Goal: Task Accomplishment & Management: Manage account settings

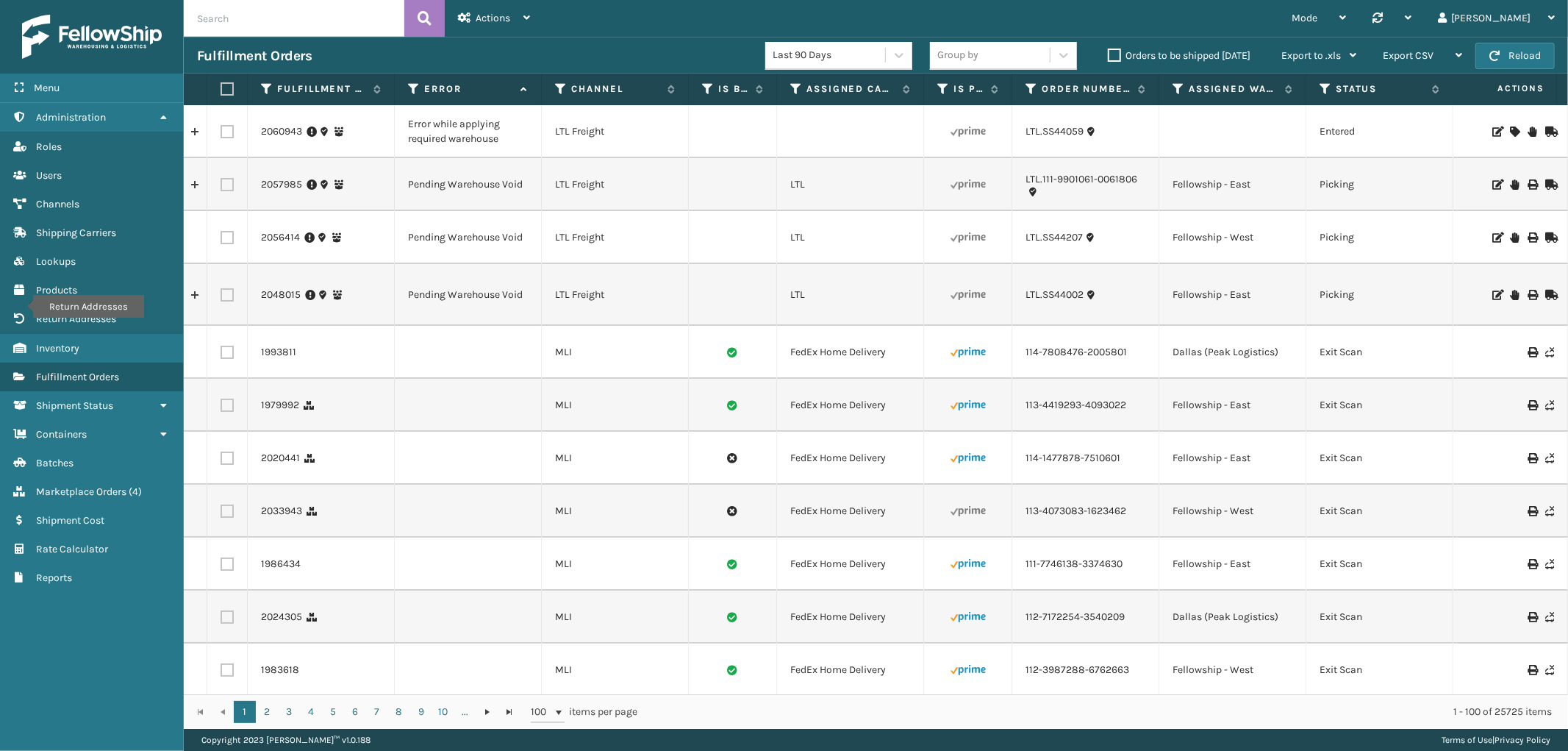
click at [1510, 184] on icon at bounding box center [1514, 184] width 9 height 10
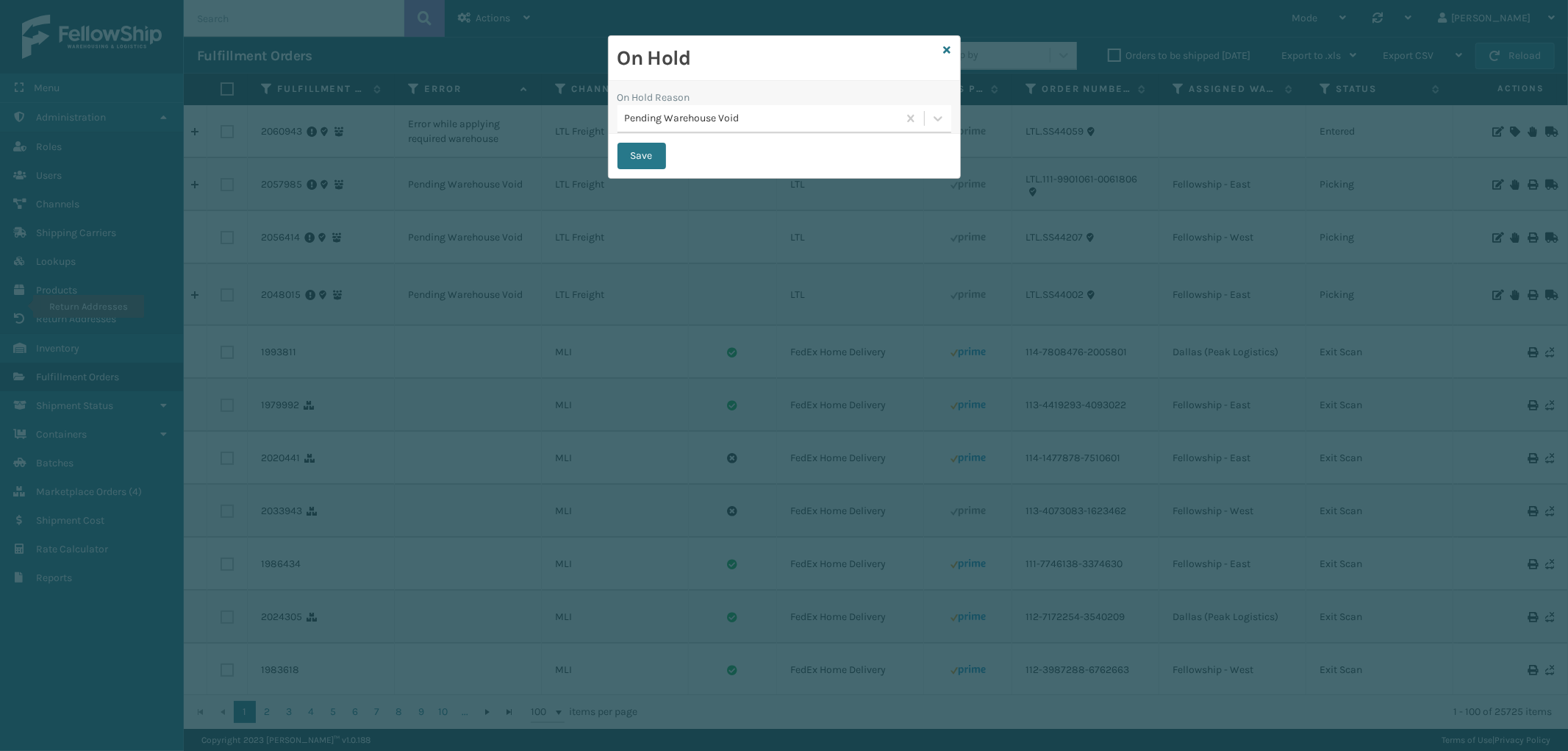
click at [831, 114] on div "Pending Warehouse Void" at bounding box center [762, 119] width 275 height 16
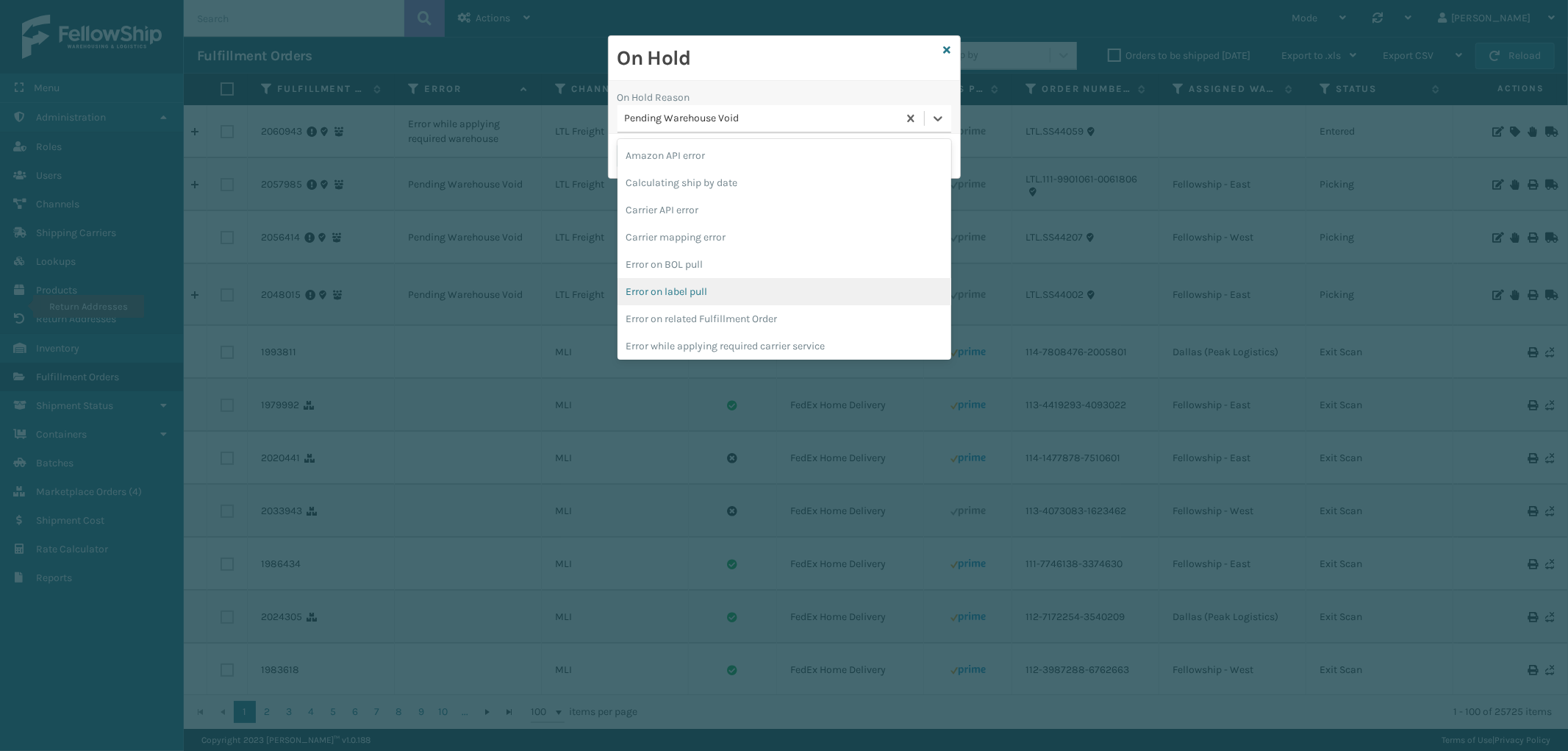
scroll to position [410, 0]
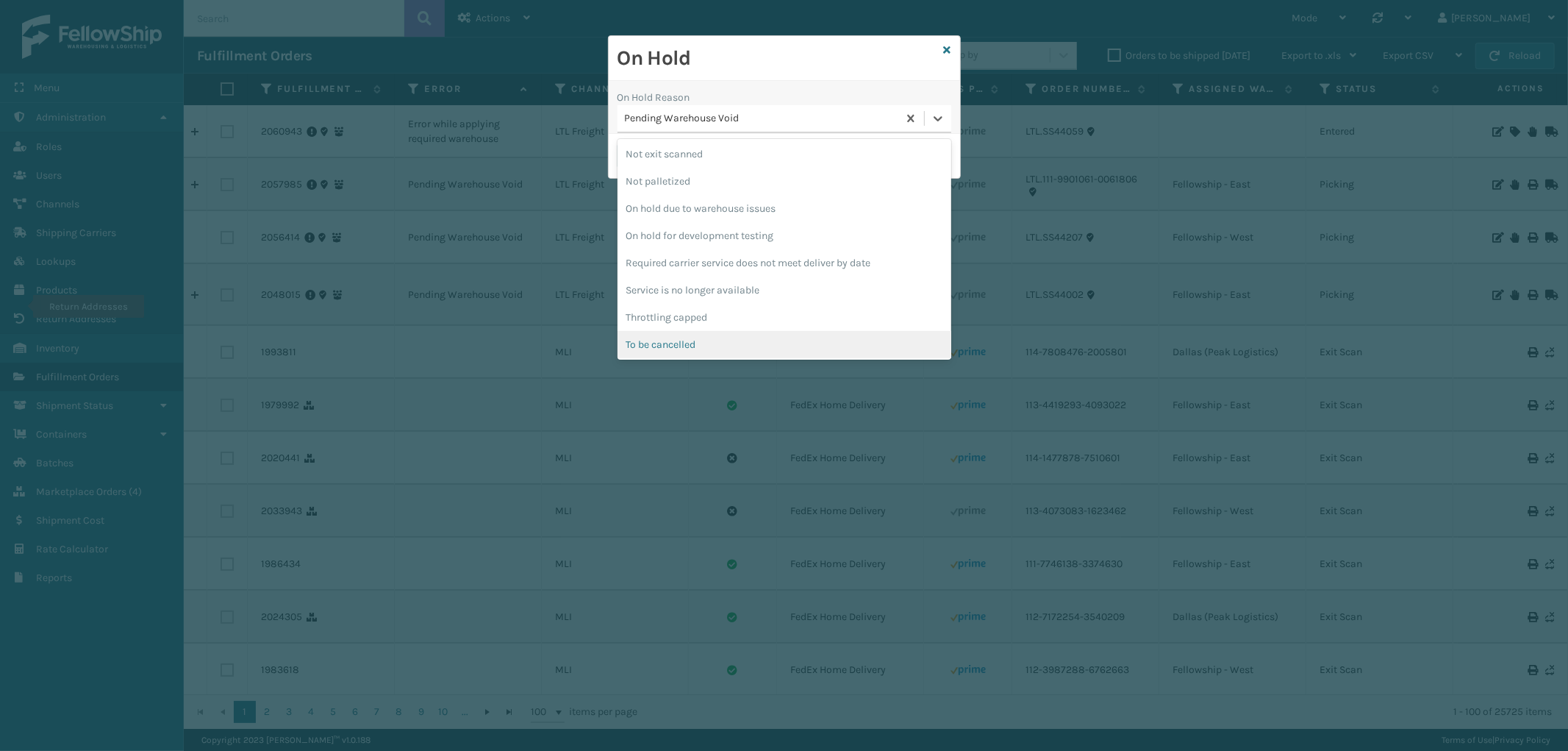
click at [789, 344] on div "To be cancelled" at bounding box center [784, 344] width 333 height 27
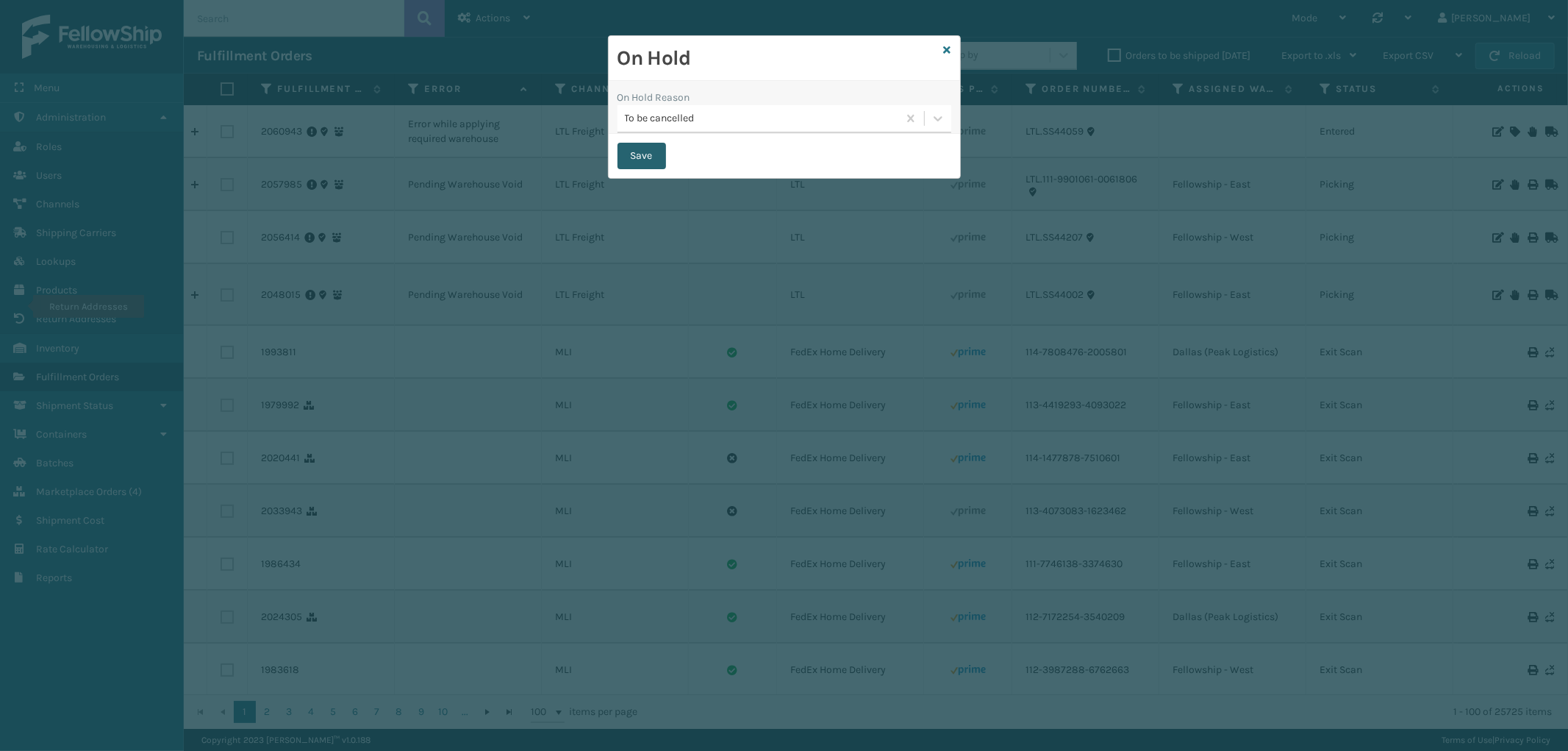
click at [658, 163] on button "Save" at bounding box center [641, 156] width 49 height 26
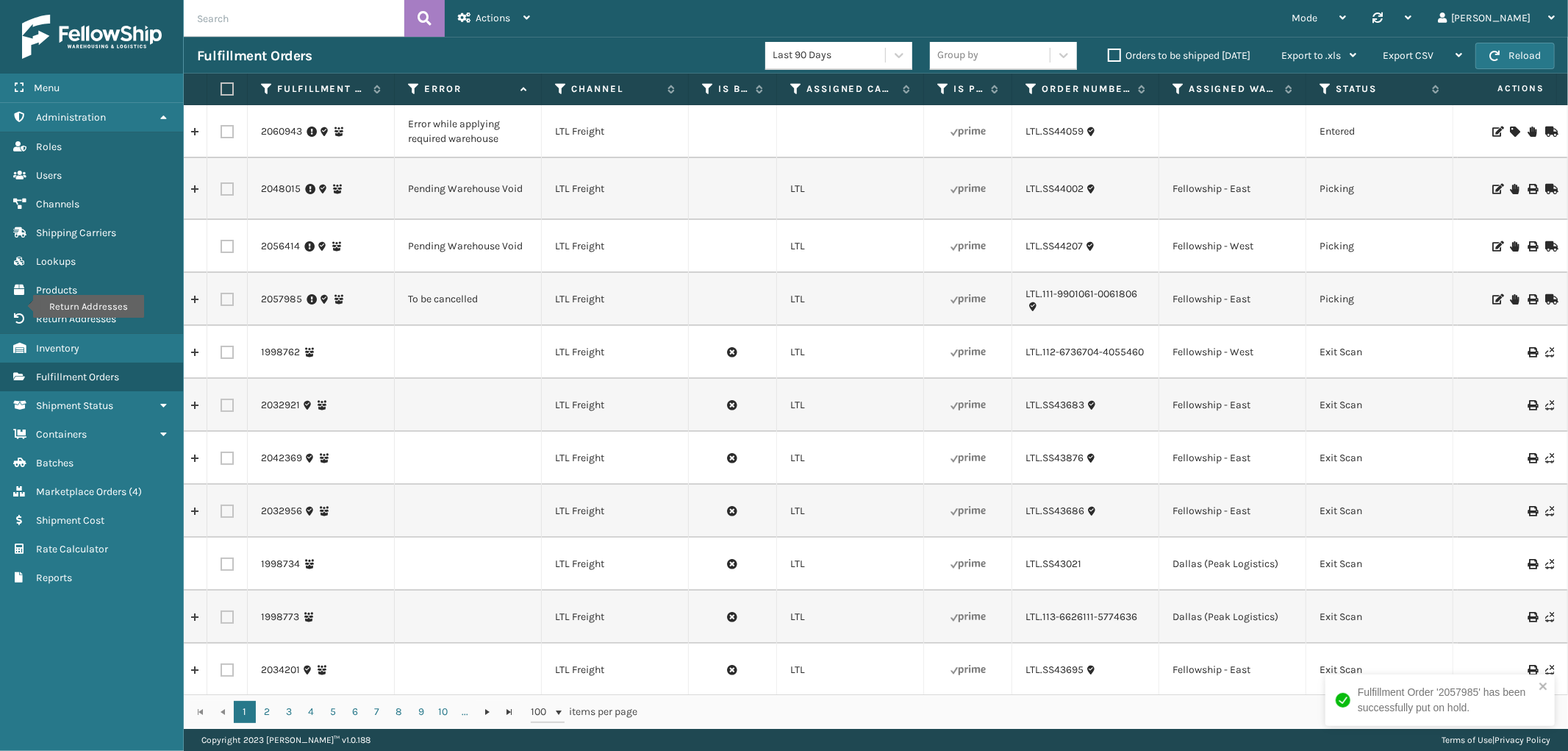
click at [1510, 244] on icon at bounding box center [1514, 246] width 9 height 10
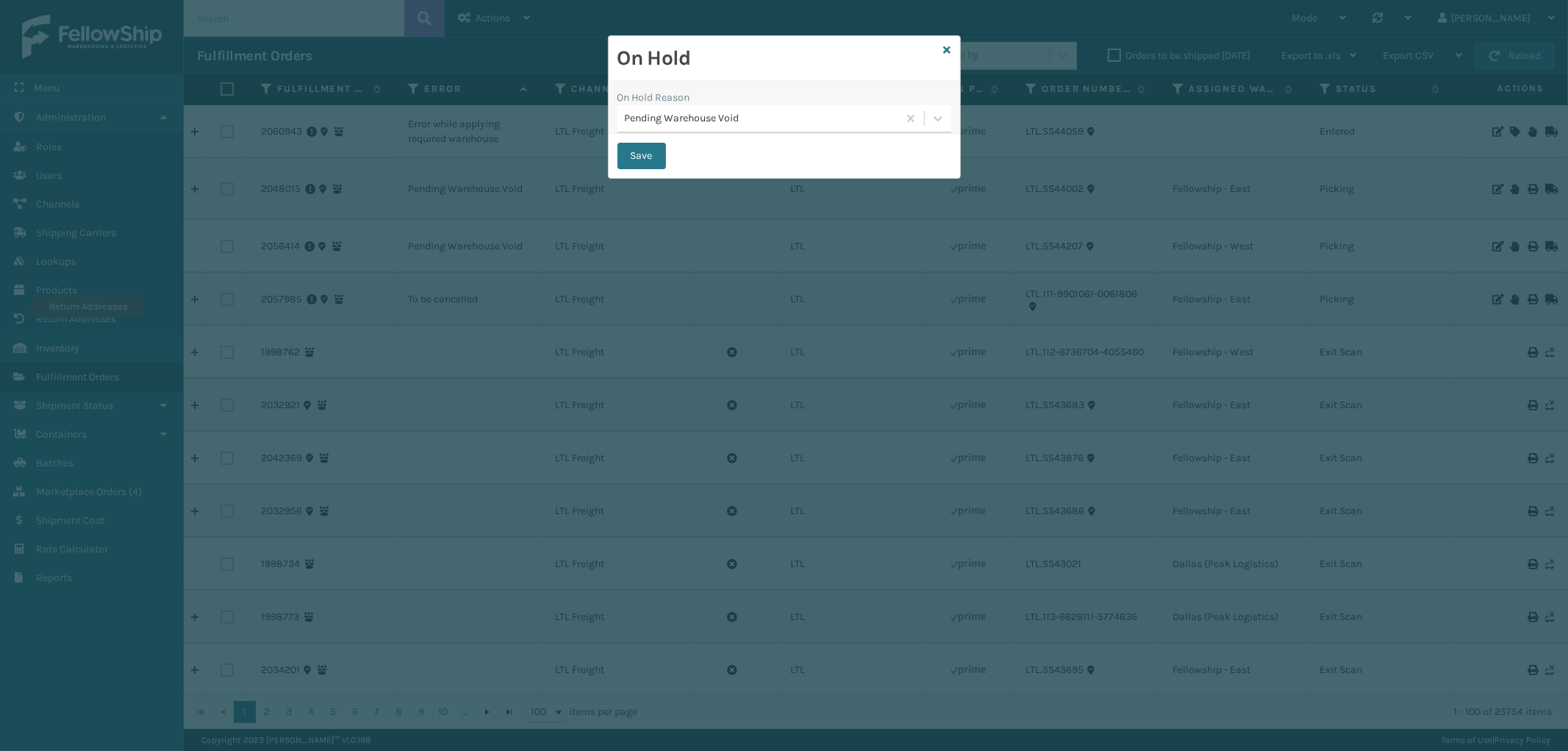
click at [753, 119] on div "Pending Warehouse Void" at bounding box center [762, 119] width 275 height 16
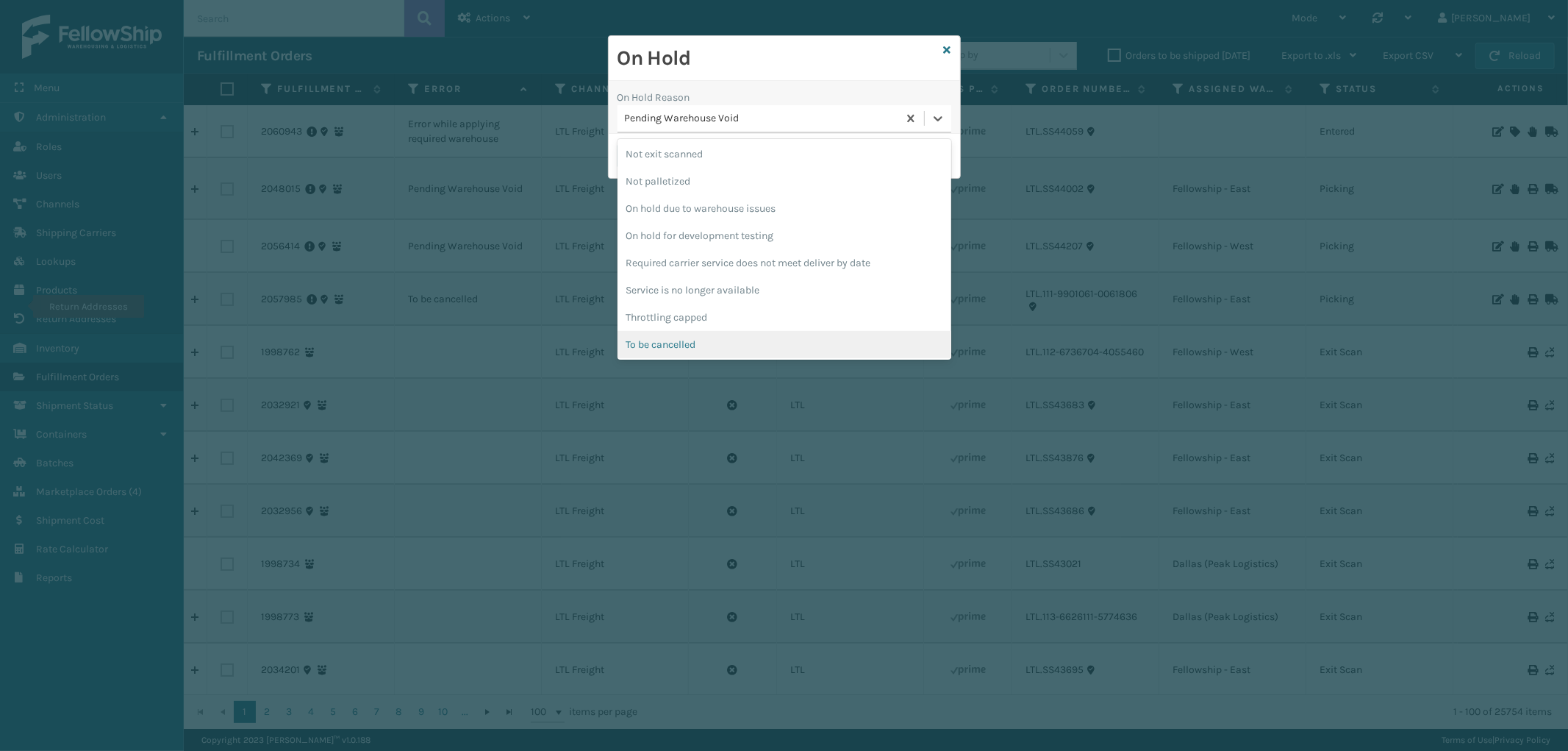
click at [721, 341] on div "To be cancelled" at bounding box center [784, 344] width 333 height 27
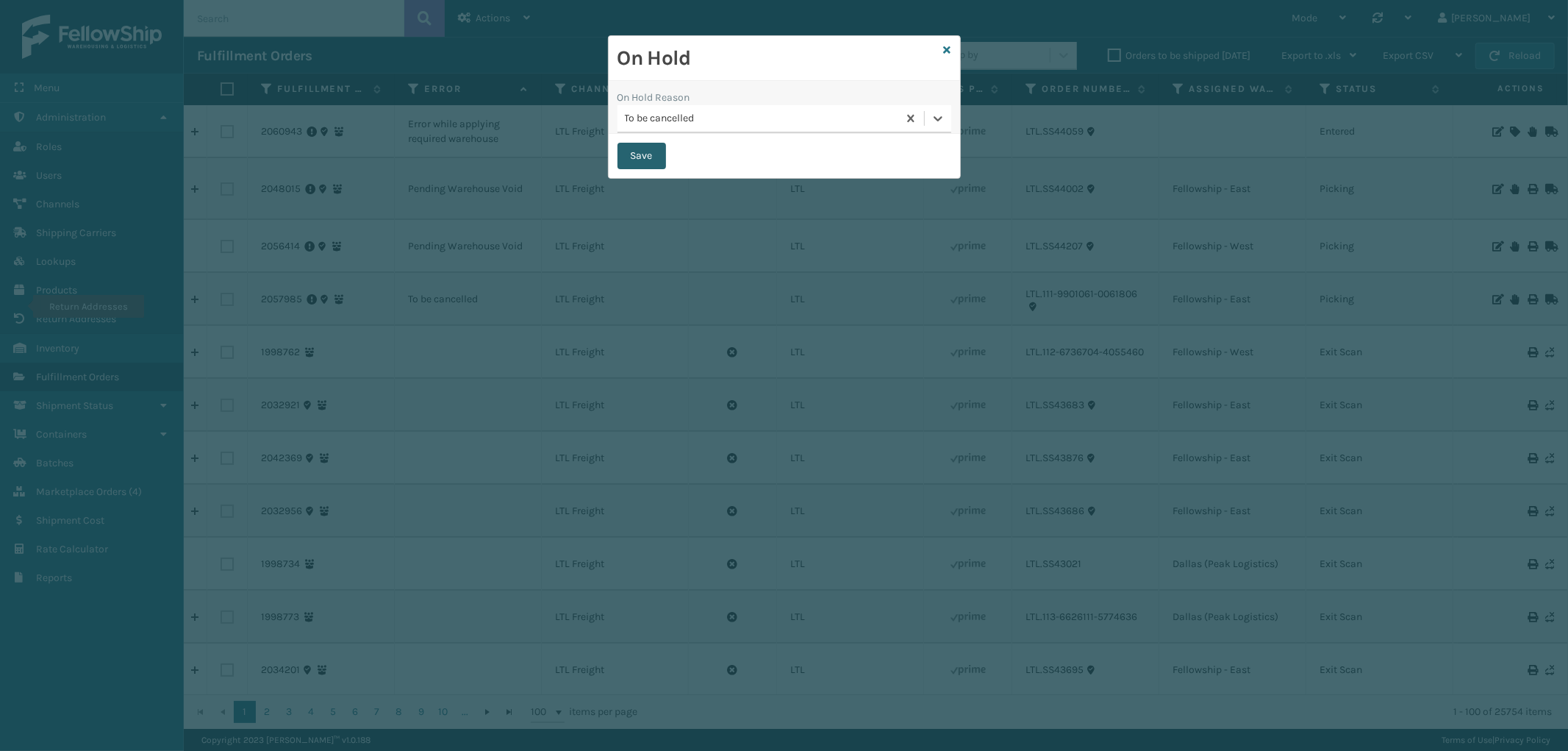
click at [647, 150] on button "Save" at bounding box center [641, 156] width 49 height 26
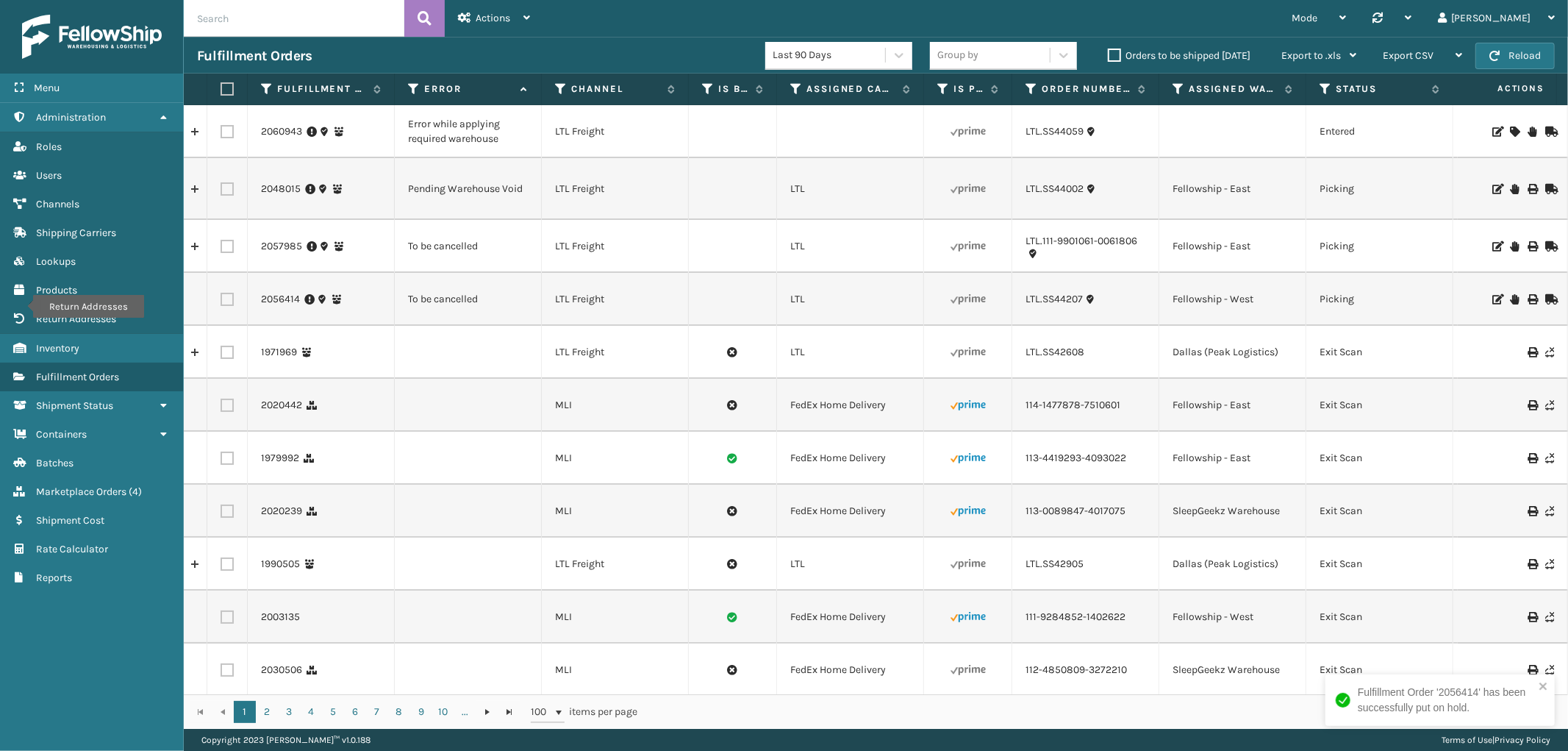
click at [1510, 184] on icon at bounding box center [1514, 189] width 9 height 10
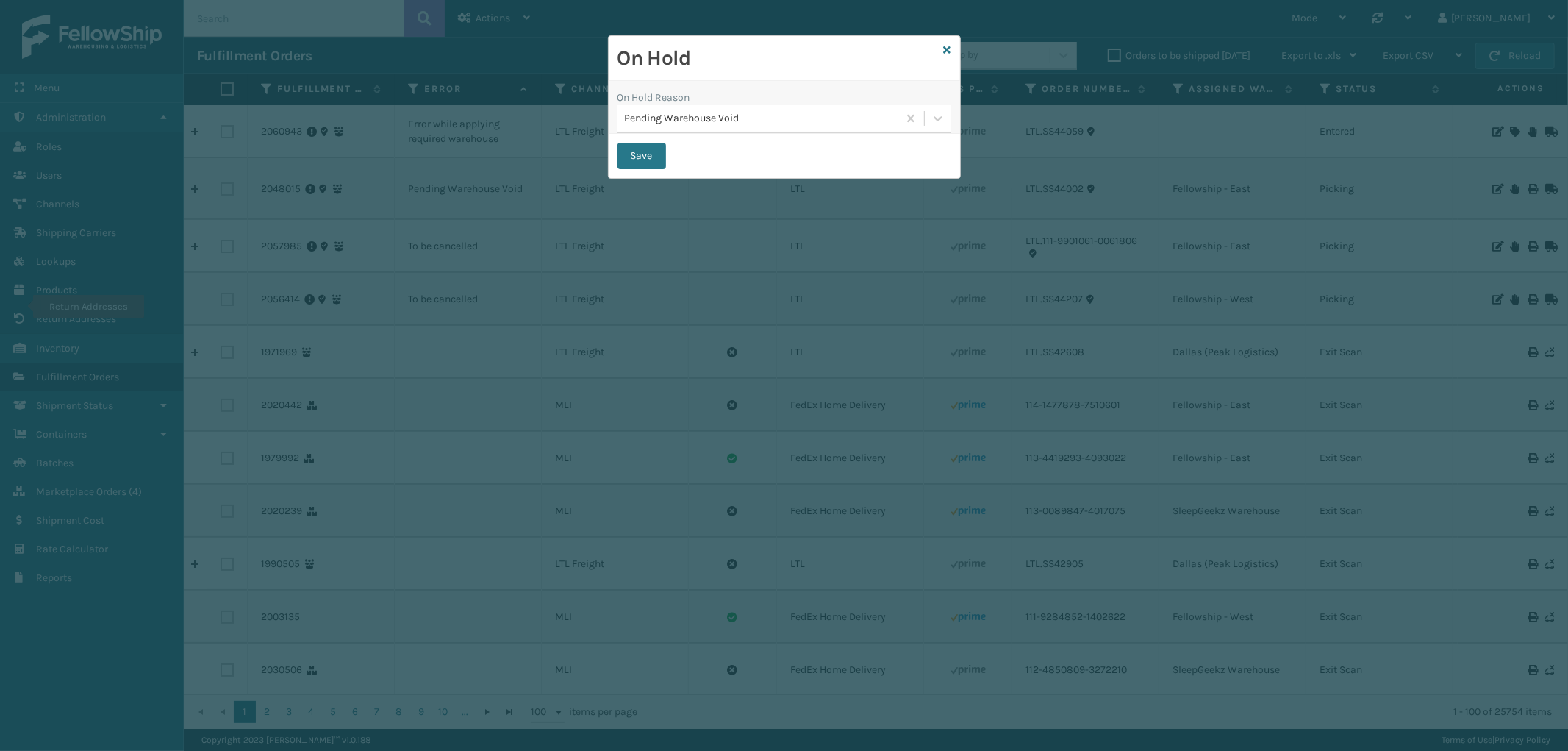
click at [733, 126] on div "Pending Warehouse Void" at bounding box center [762, 119] width 275 height 16
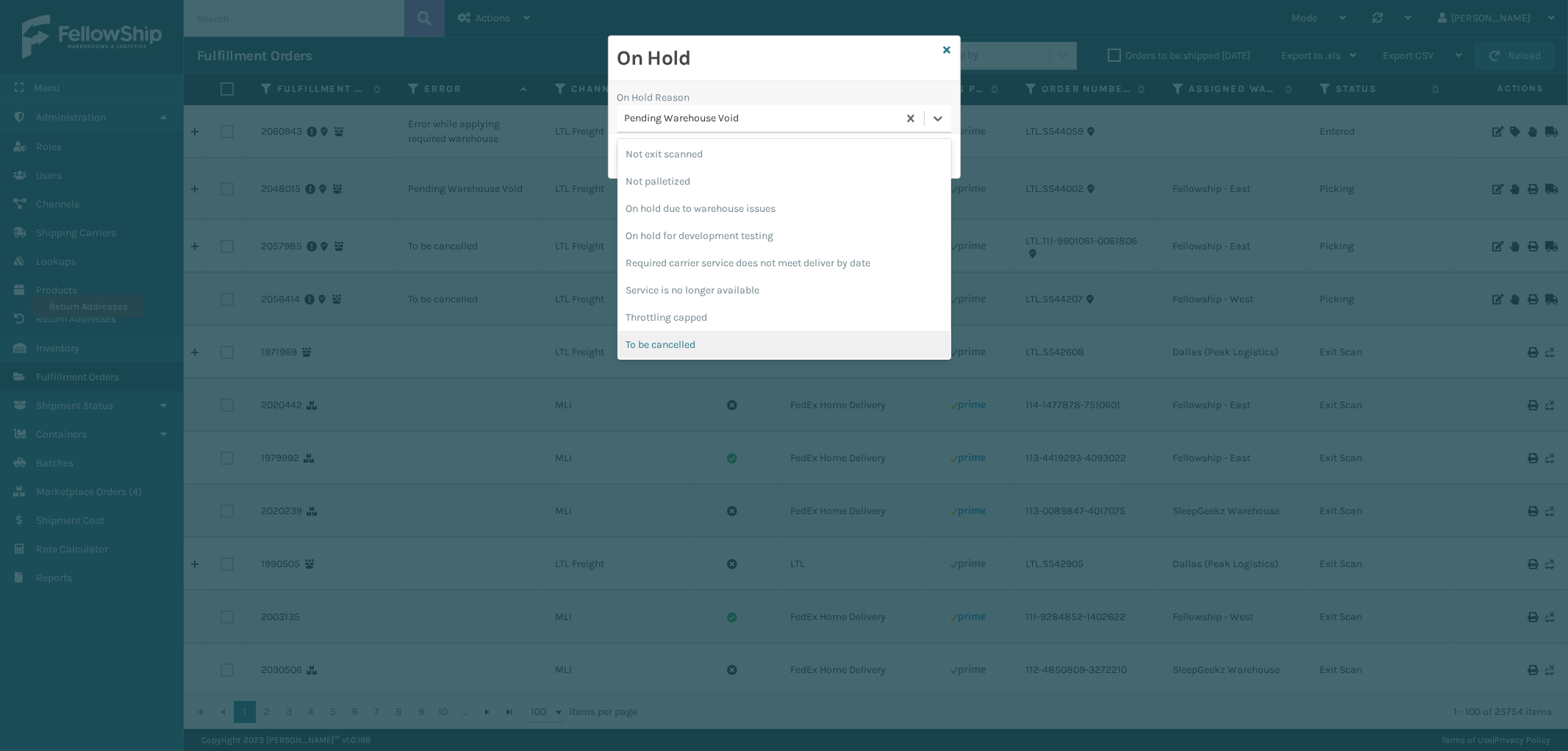
click at [714, 332] on div "To be cancelled" at bounding box center [784, 344] width 333 height 27
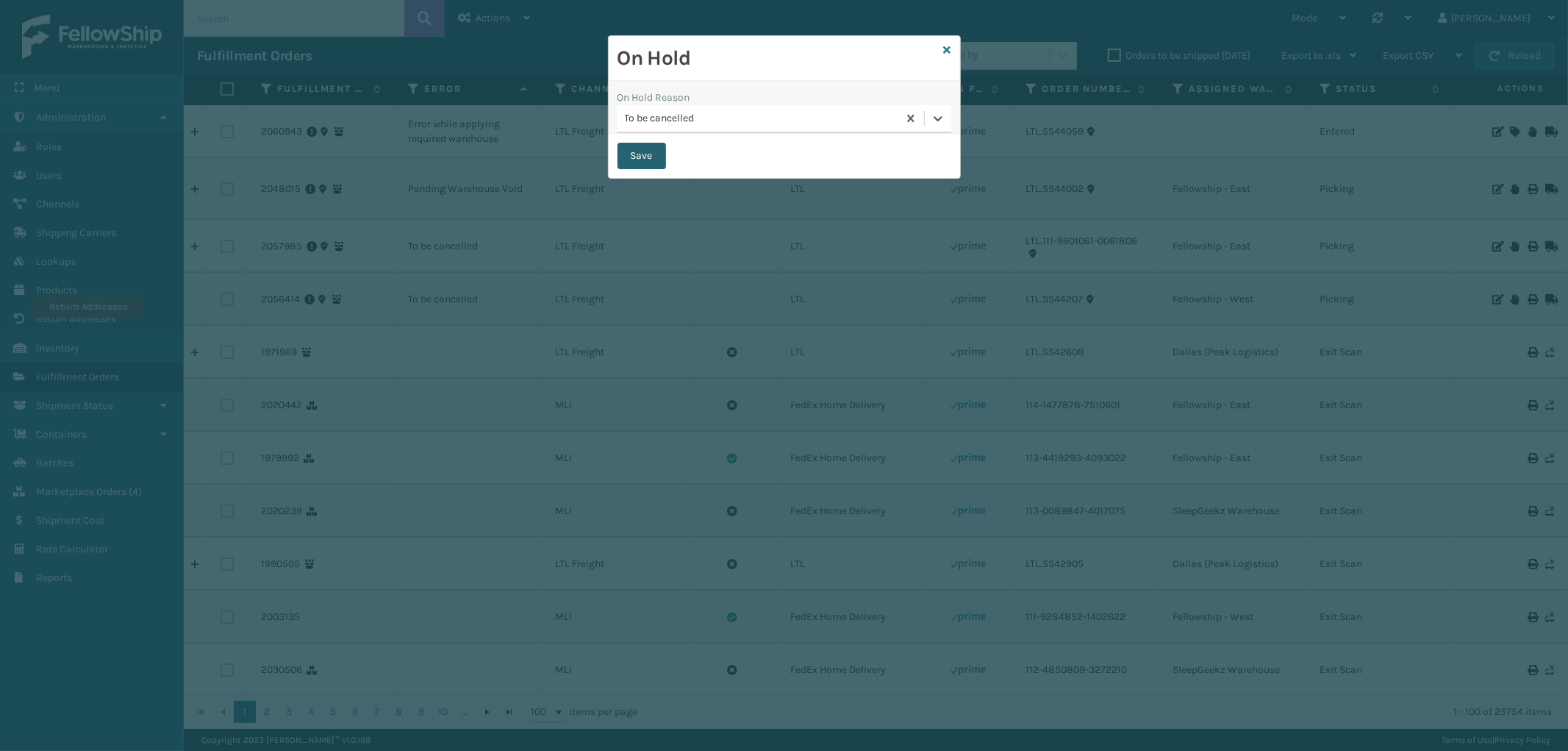
click at [656, 153] on button "Save" at bounding box center [641, 156] width 49 height 26
